Goal: Task Accomplishment & Management: Use online tool/utility

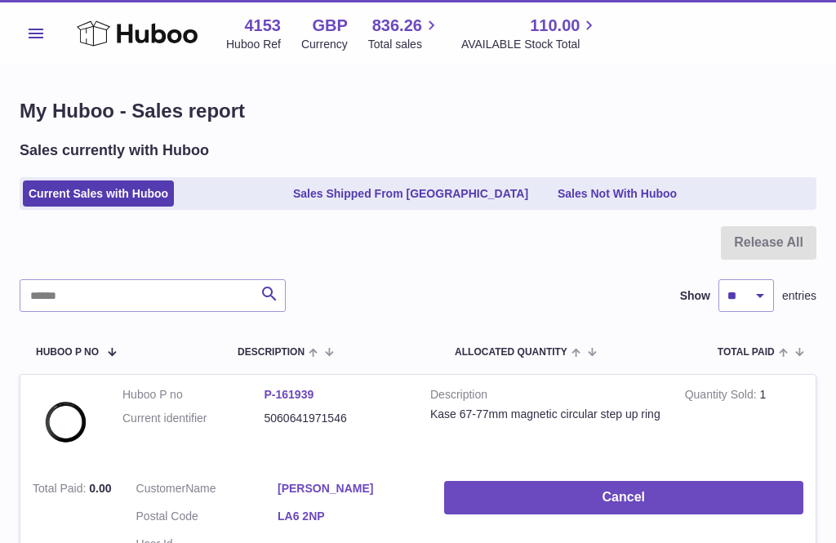
click at [112, 32] on icon at bounding box center [137, 33] width 121 height 33
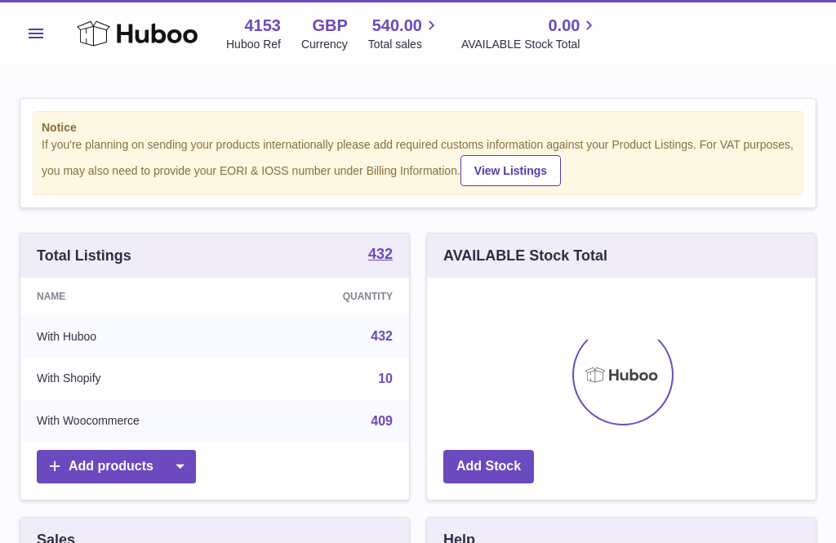
scroll to position [255, 388]
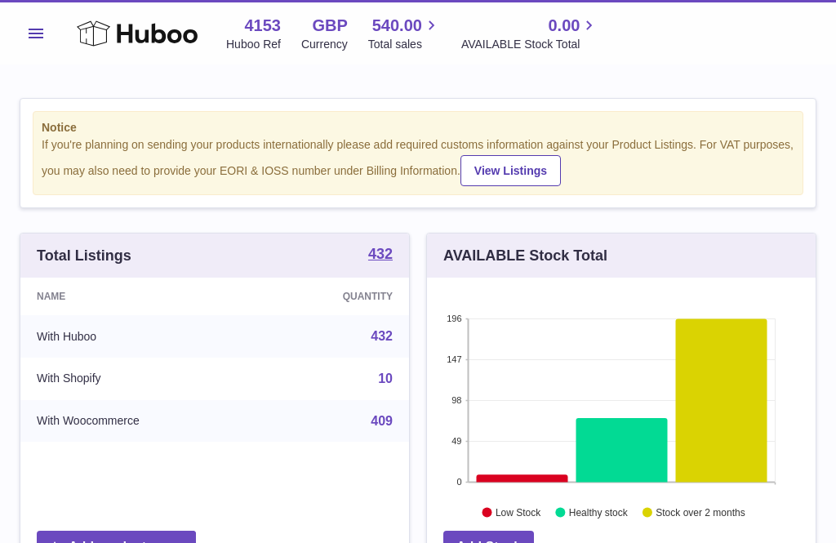
click at [33, 32] on span "Menu" at bounding box center [36, 34] width 15 height 10
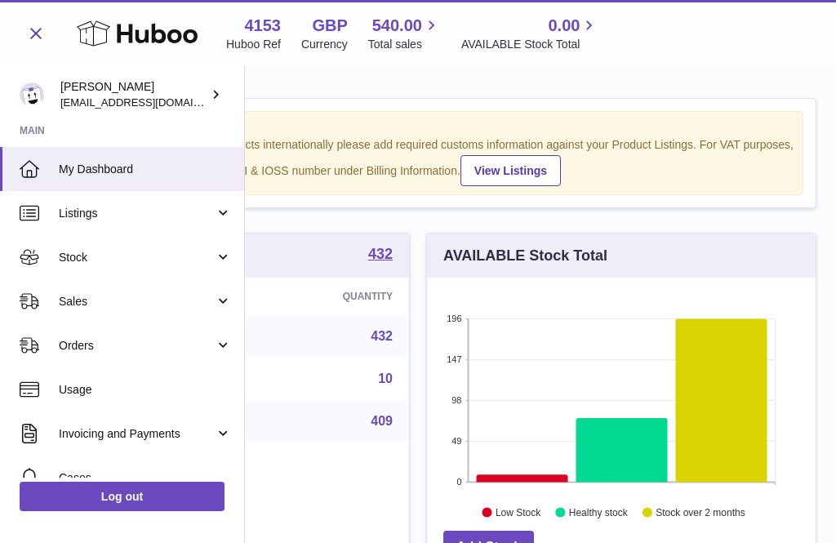
click at [95, 255] on span "Stock" at bounding box center [137, 258] width 156 height 16
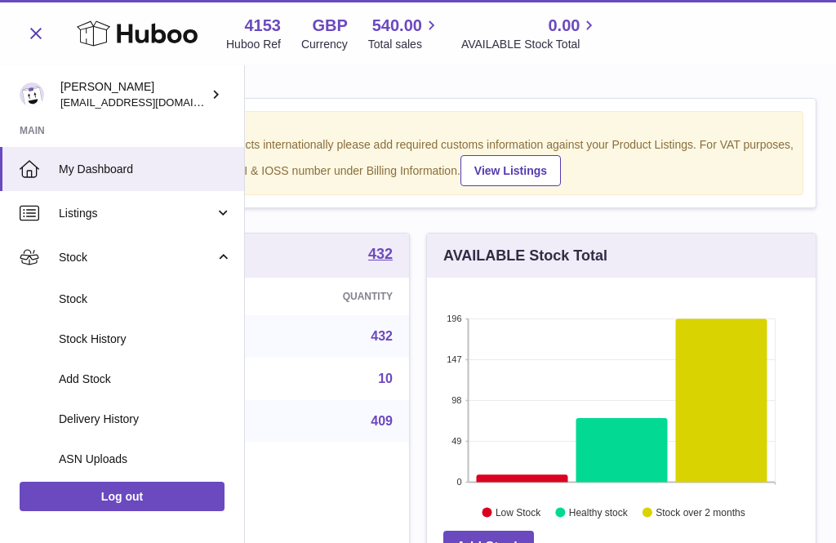
click at [97, 381] on span "Add Stock" at bounding box center [145, 379] width 173 height 16
